Goal: Task Accomplishment & Management: Manage account settings

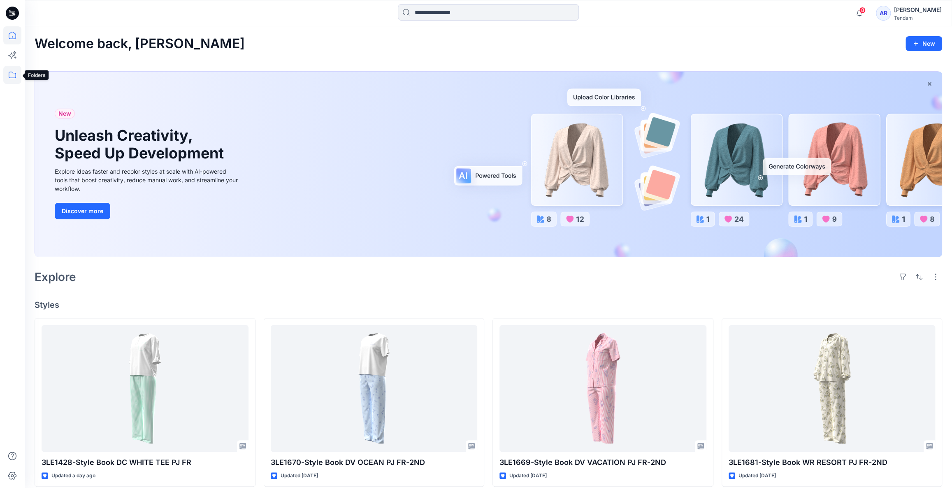
click at [15, 77] on icon at bounding box center [12, 75] width 18 height 18
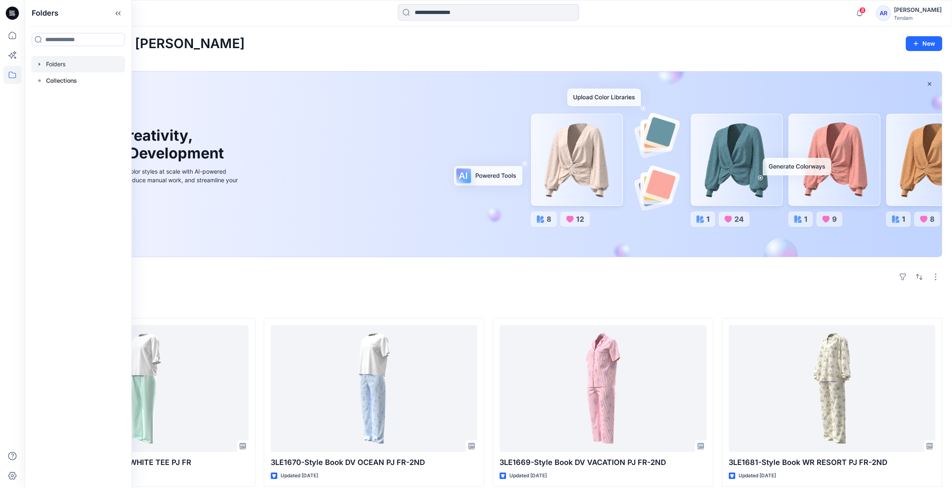
click at [77, 63] on div at bounding box center [78, 64] width 94 height 16
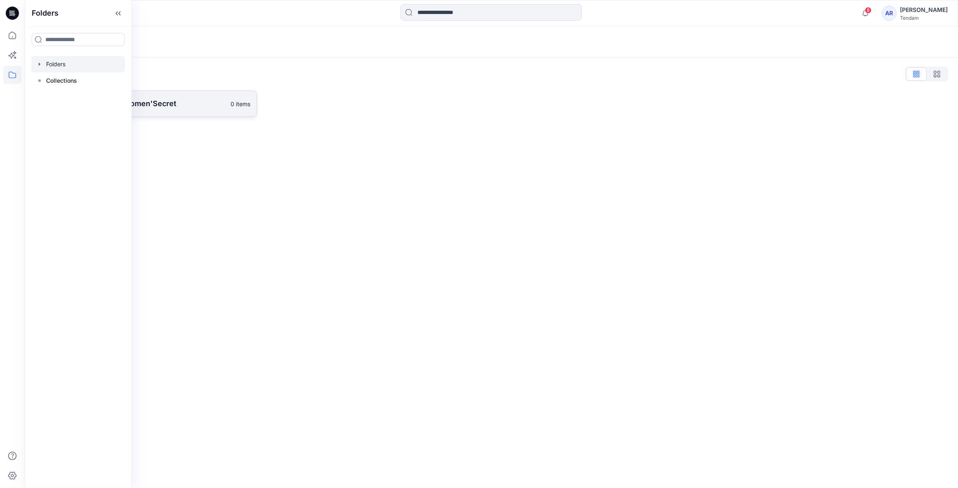
click at [163, 111] on link "[PERSON_NAME] - Women'Secret 0 items" at bounding box center [146, 104] width 222 height 26
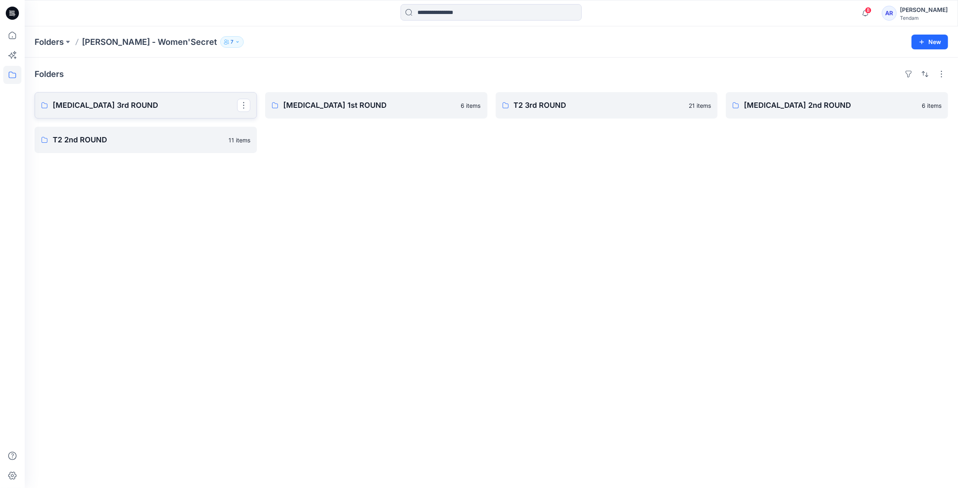
click at [158, 107] on p "[MEDICAL_DATA] 3rd ROUND" at bounding box center [145, 106] width 184 height 12
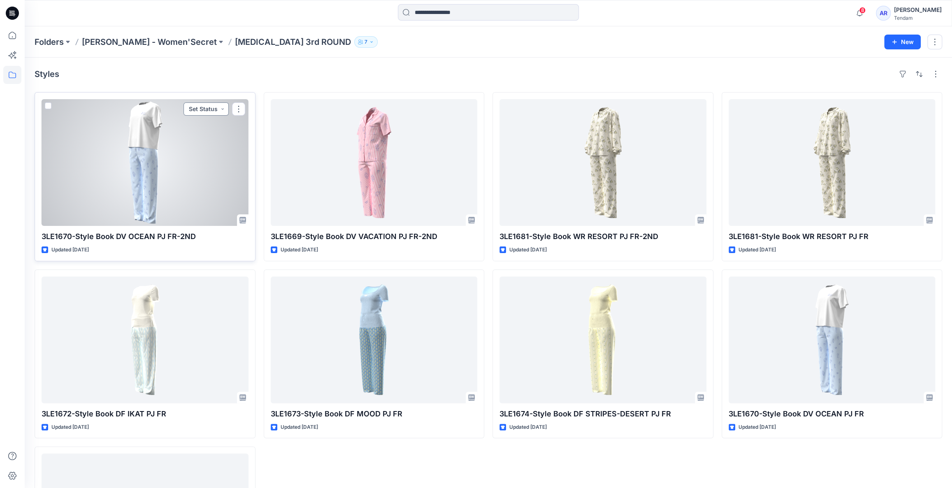
click at [222, 109] on button "Set Status" at bounding box center [206, 108] width 45 height 13
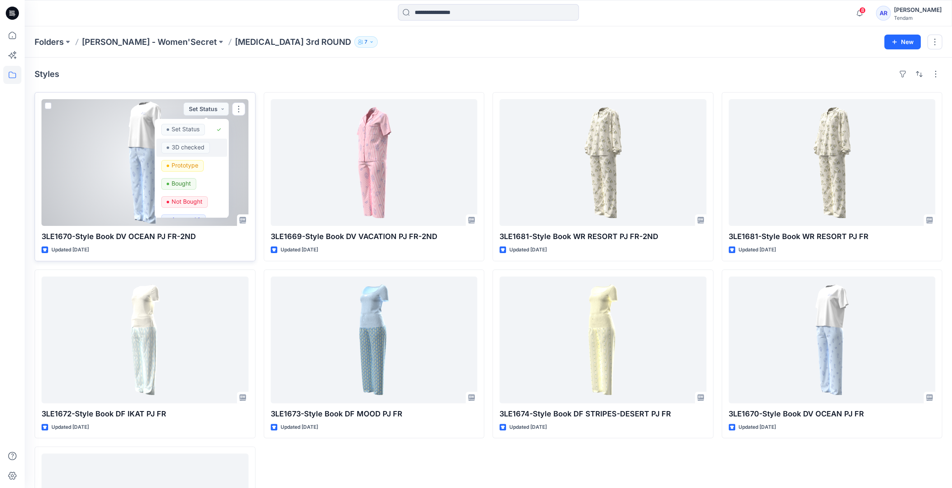
click at [196, 147] on p "3D checked" at bounding box center [188, 147] width 33 height 11
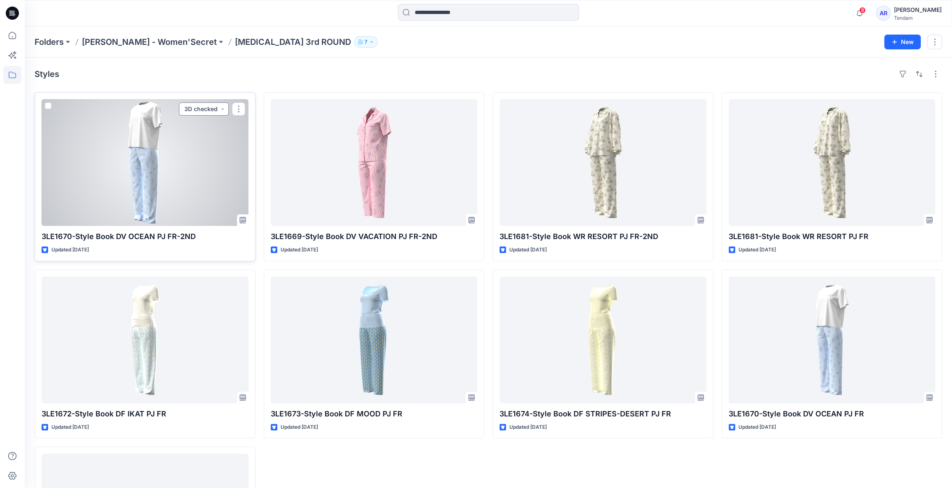
click at [221, 107] on button "3D checked" at bounding box center [204, 108] width 50 height 13
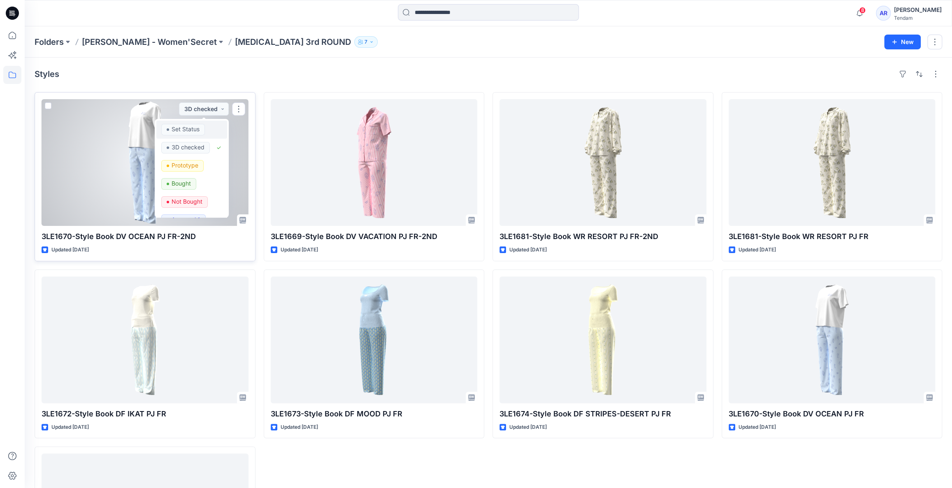
click at [182, 131] on p "Set Status" at bounding box center [186, 129] width 28 height 11
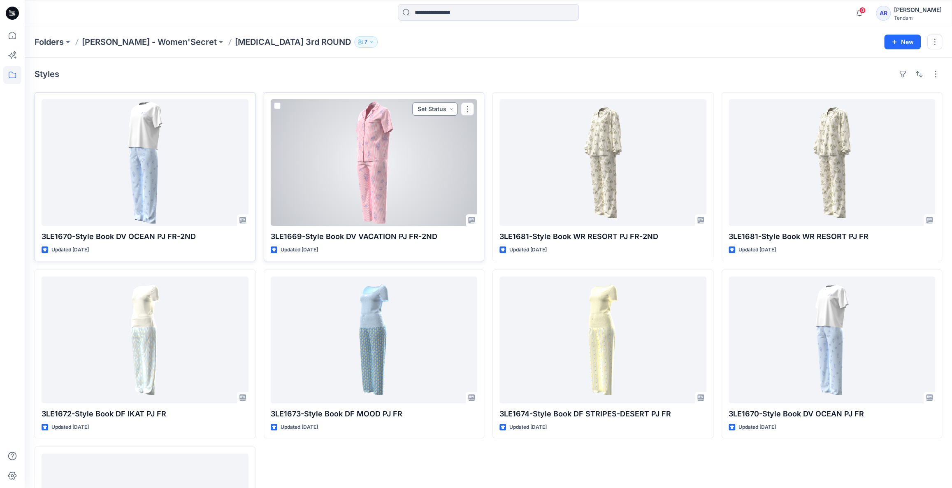
click at [449, 107] on button "Set Status" at bounding box center [434, 108] width 45 height 13
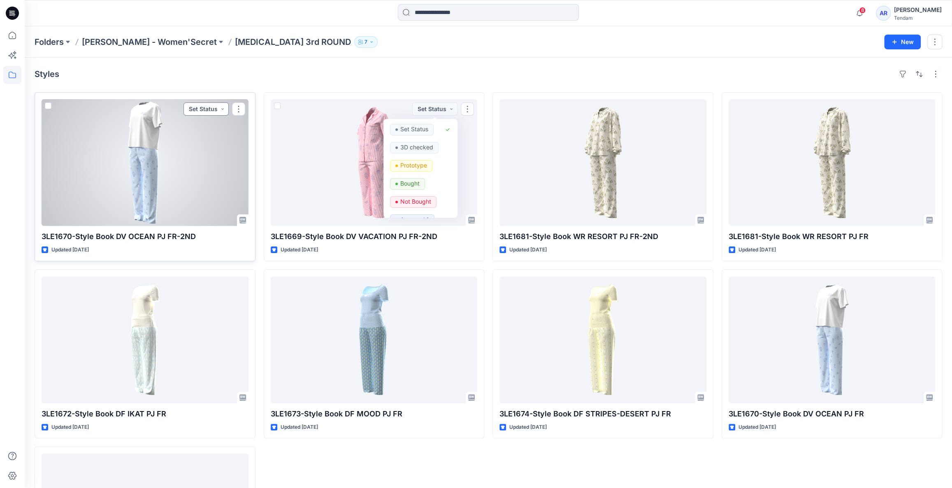
click at [220, 107] on button "Set Status" at bounding box center [206, 108] width 45 height 13
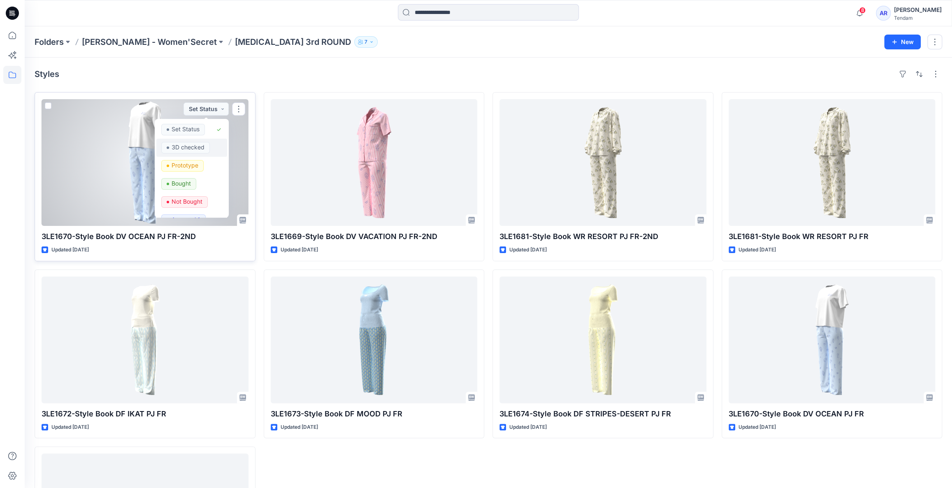
click at [187, 147] on p "3D checked" at bounding box center [188, 147] width 33 height 11
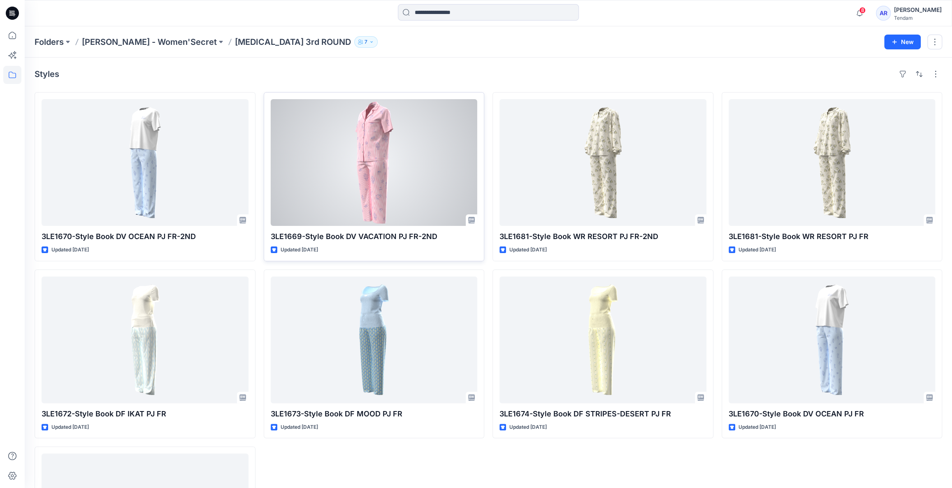
click at [420, 169] on div at bounding box center [374, 162] width 207 height 127
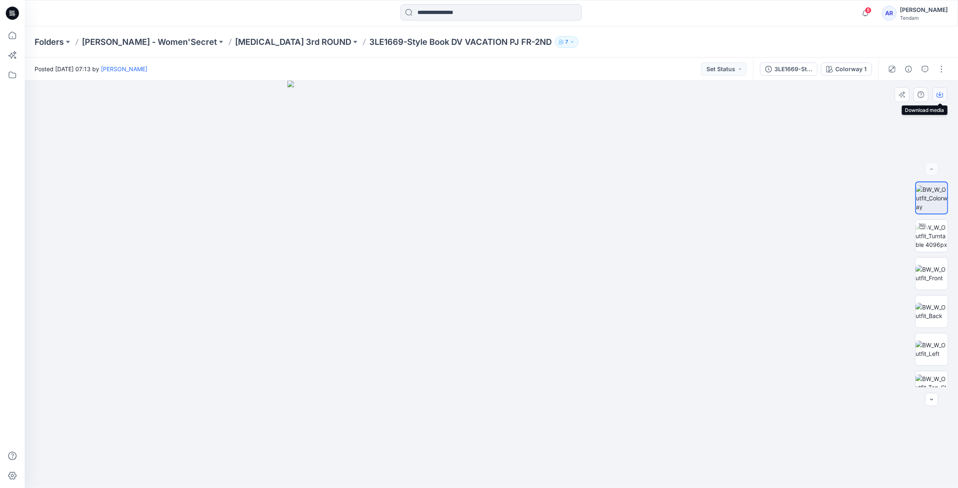
click at [937, 95] on icon "button" at bounding box center [939, 95] width 7 height 5
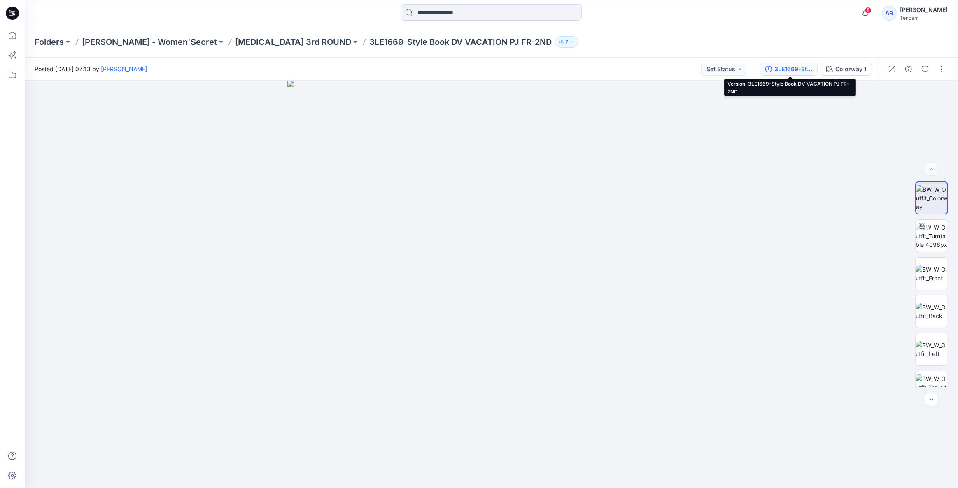
click at [804, 69] on div "3LE1669-Style Book DV VACATION PJ FR-2ND" at bounding box center [793, 69] width 38 height 9
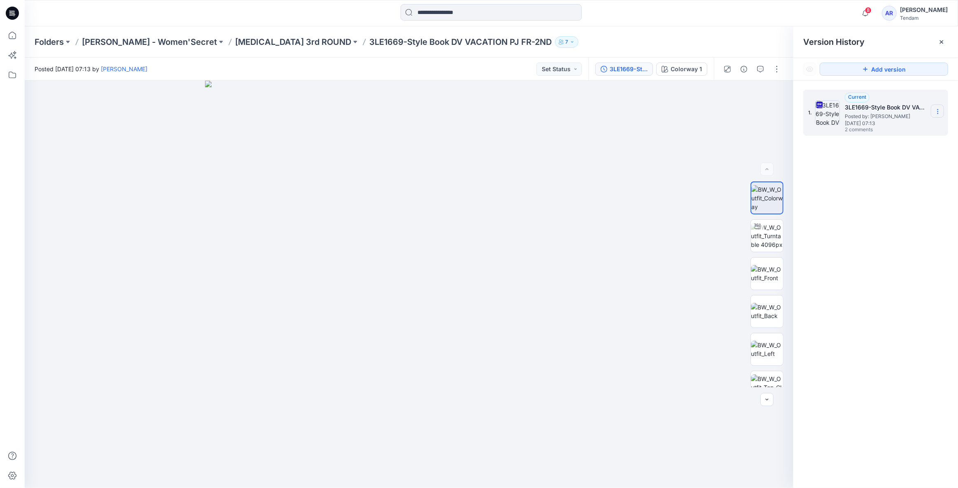
click at [936, 112] on icon at bounding box center [937, 111] width 7 height 7
click at [824, 111] on img at bounding box center [827, 112] width 25 height 25
click at [858, 130] on span "2 comments" at bounding box center [874, 130] width 58 height 7
click at [856, 127] on span "2 comments" at bounding box center [874, 130] width 58 height 7
click at [570, 70] on button "Set Status" at bounding box center [558, 69] width 45 height 13
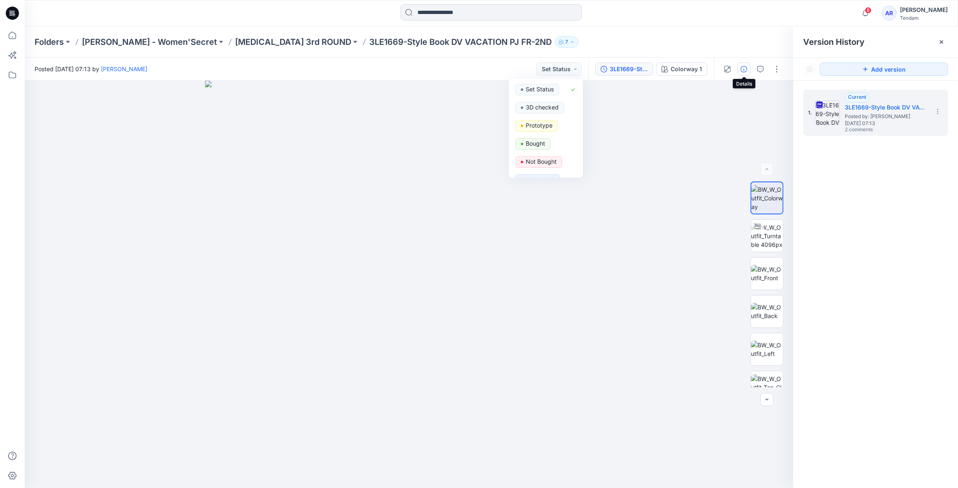
click at [743, 68] on icon "button" at bounding box center [743, 69] width 7 height 7
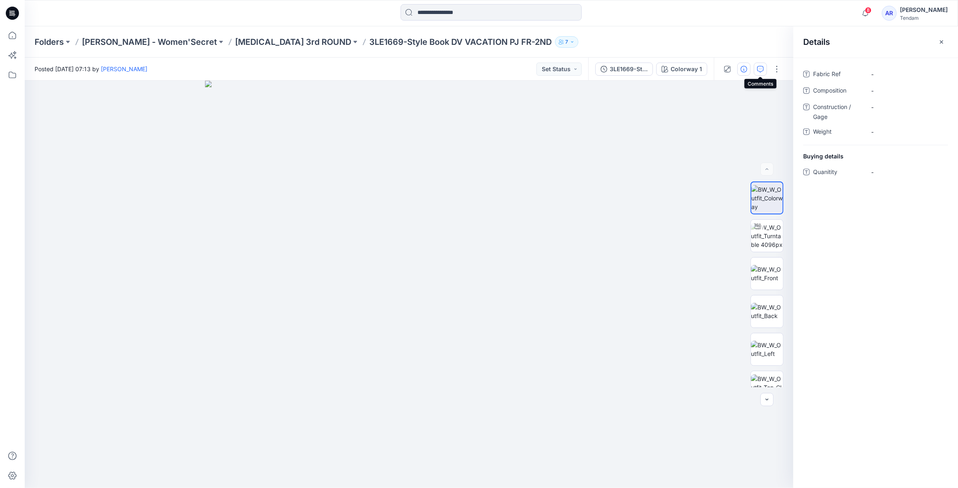
click at [759, 66] on icon "button" at bounding box center [760, 69] width 7 height 7
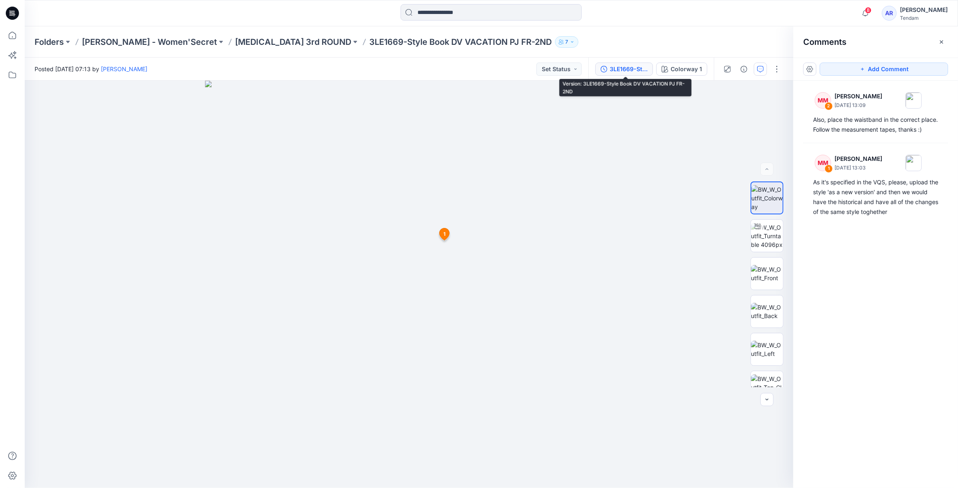
click at [633, 68] on div "3LE1669-Style Book DV VACATION PJ FR-2ND" at bounding box center [629, 69] width 38 height 9
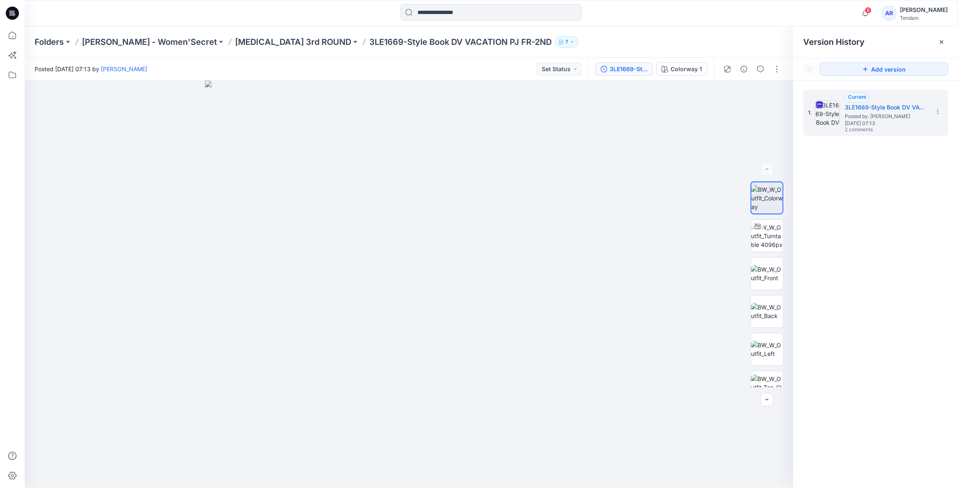
click at [631, 67] on div "3LE1669-Style Book DV VACATION PJ FR-2ND" at bounding box center [629, 69] width 38 height 9
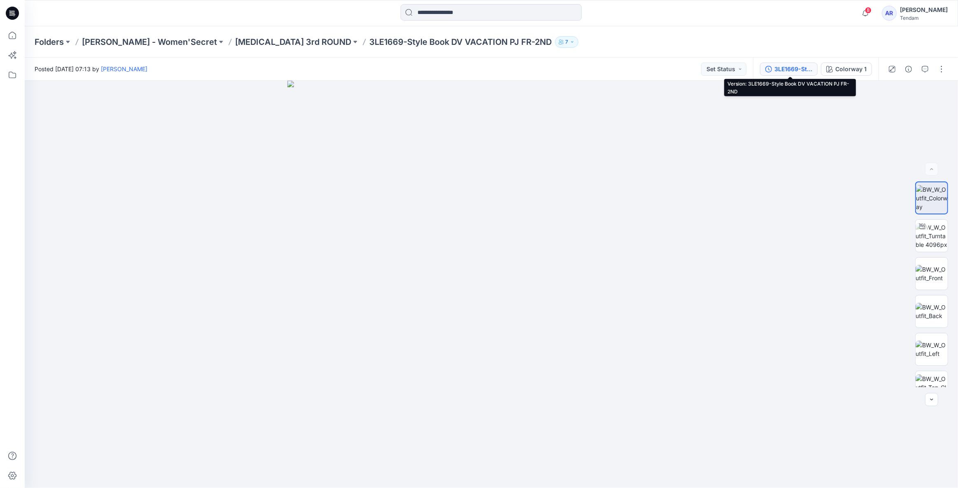
drag, startPoint x: 801, startPoint y: 66, endPoint x: 796, endPoint y: 66, distance: 4.5
click at [796, 66] on div "3LE1669-Style Book DV VACATION PJ FR-2ND" at bounding box center [793, 69] width 38 height 9
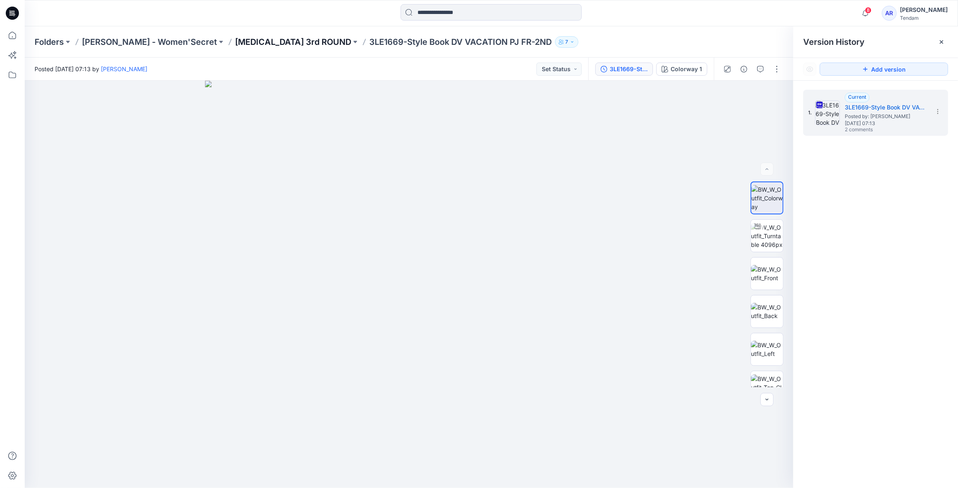
click at [238, 40] on p "[MEDICAL_DATA] 3rd ROUND" at bounding box center [293, 42] width 116 height 12
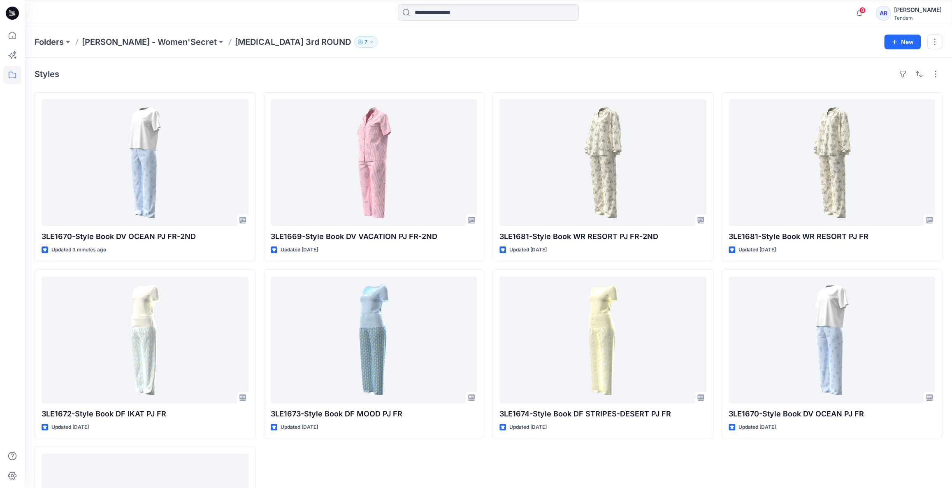
click at [369, 40] on icon "button" at bounding box center [371, 42] width 5 height 5
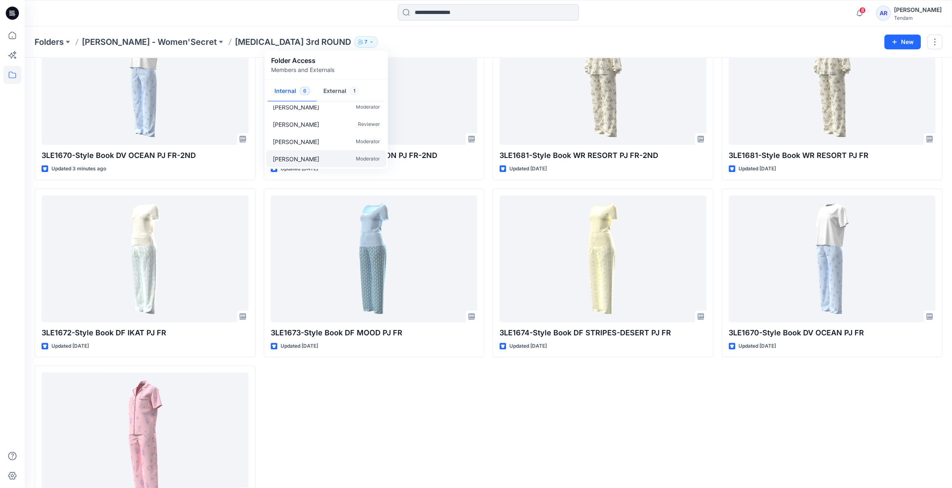
scroll to position [100, 0]
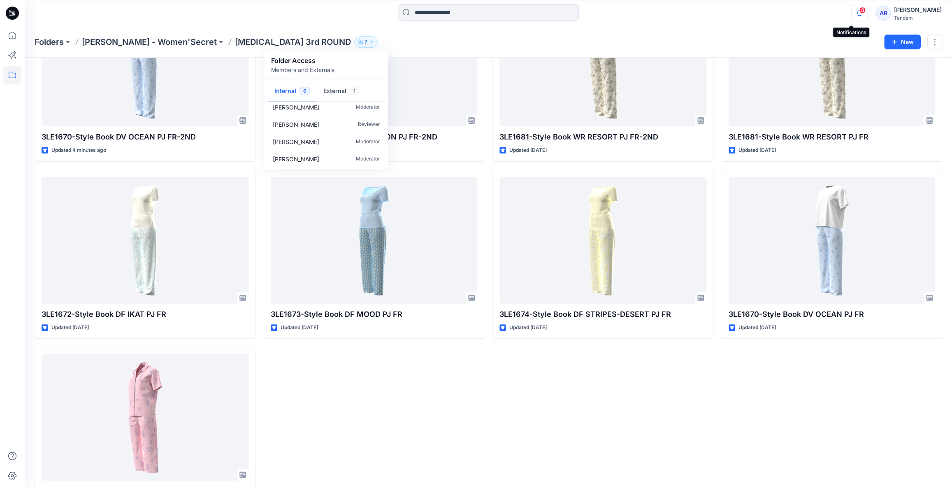
click at [852, 14] on icon "button" at bounding box center [860, 13] width 16 height 16
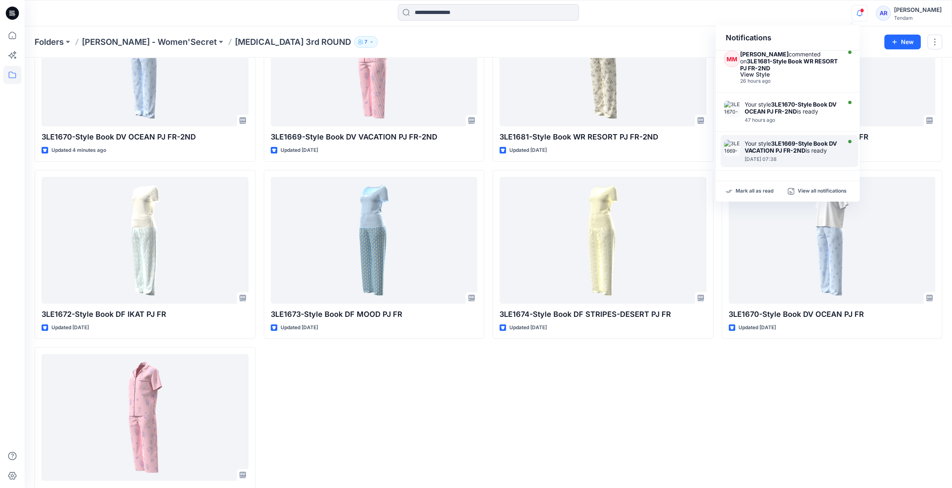
scroll to position [366, 0]
